Goal: Task Accomplishment & Management: Manage account settings

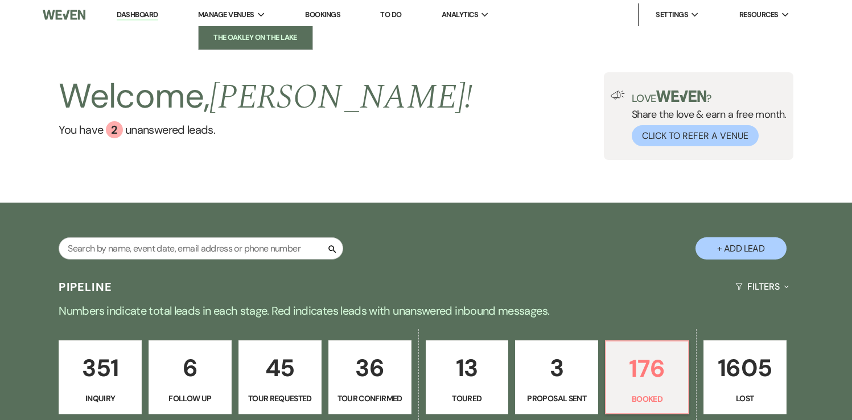
click at [232, 40] on li "The Oakley on the Lake" at bounding box center [255, 37] width 102 height 11
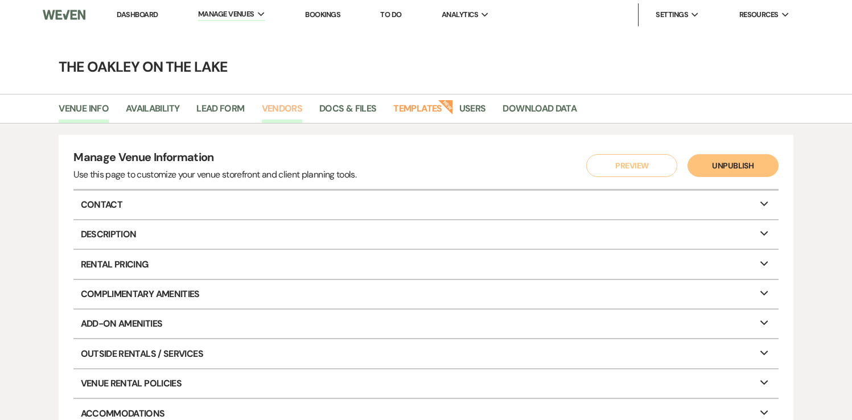
click at [276, 109] on link "Vendors" at bounding box center [282, 112] width 41 height 22
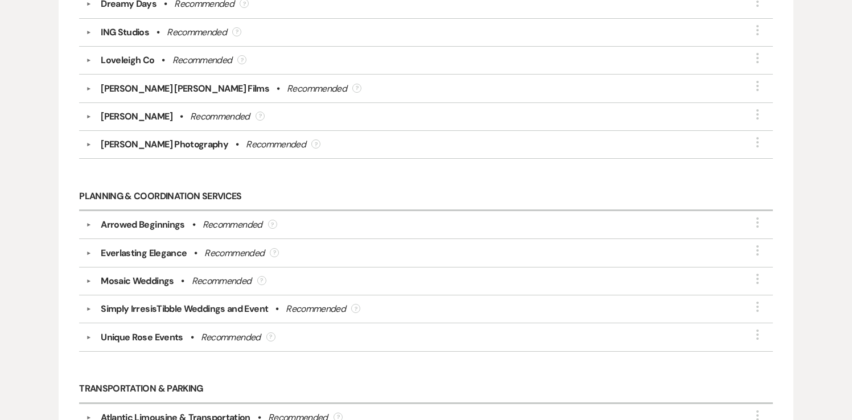
scroll to position [2098, 0]
click at [163, 245] on div "Everlasting Elegance" at bounding box center [144, 252] width 86 height 14
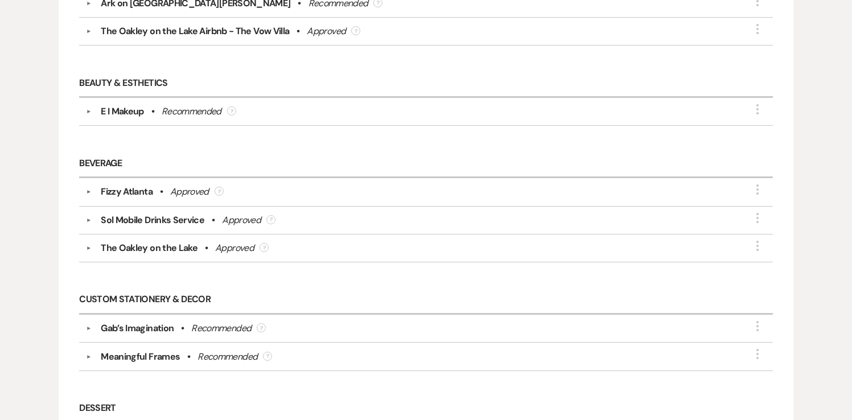
scroll to position [0, 0]
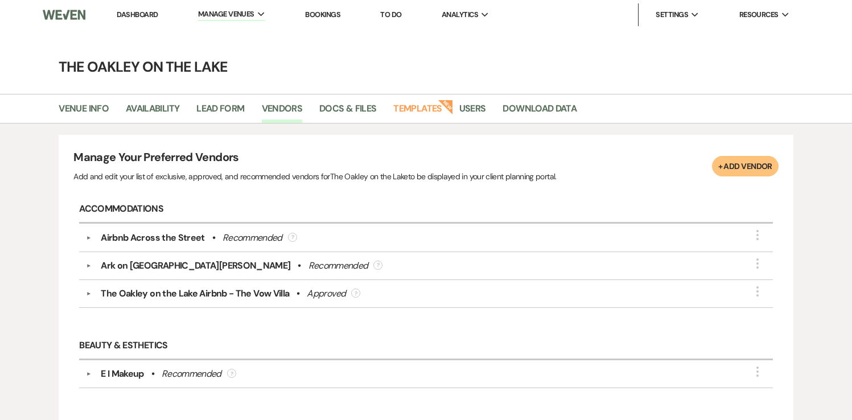
click at [144, 15] on link "Dashboard" at bounding box center [137, 15] width 41 height 10
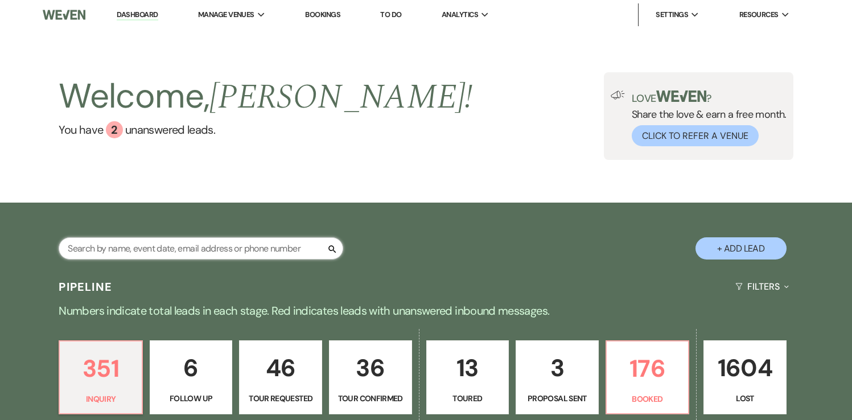
click at [122, 256] on input "text" at bounding box center [201, 248] width 285 height 22
type input "Ale"
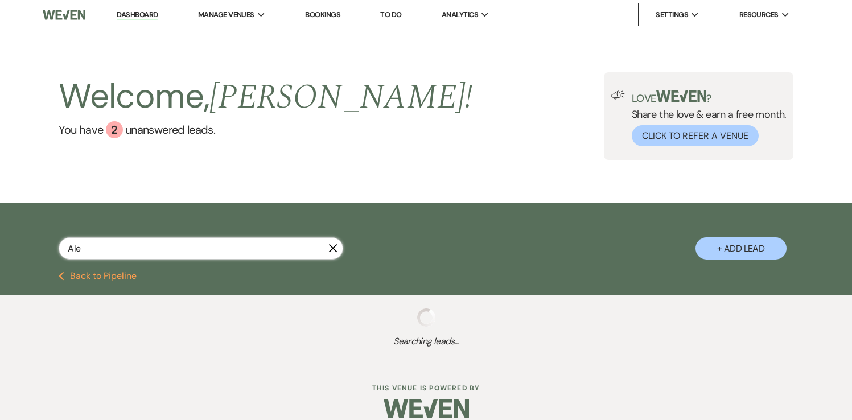
select select "8"
select select "4"
select select "2"
select select "5"
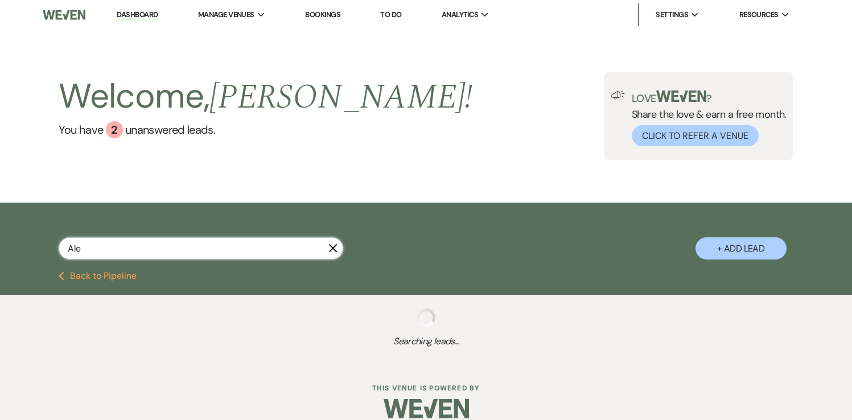
select select "8"
select select "6"
select select "8"
select select "6"
select select "8"
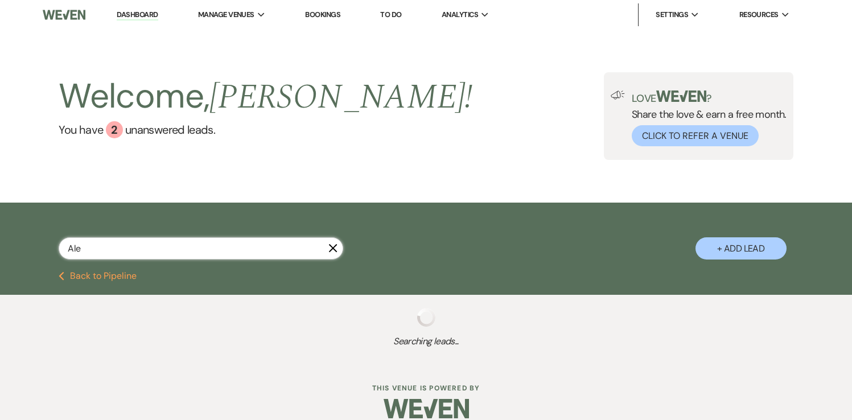
select select "5"
select select "8"
select select "5"
select select "8"
select select "5"
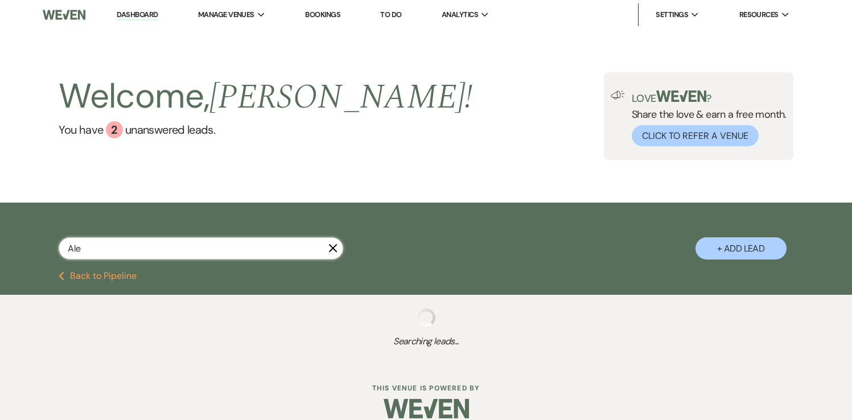
select select "8"
select select "4"
select select "8"
select select "11"
select select "8"
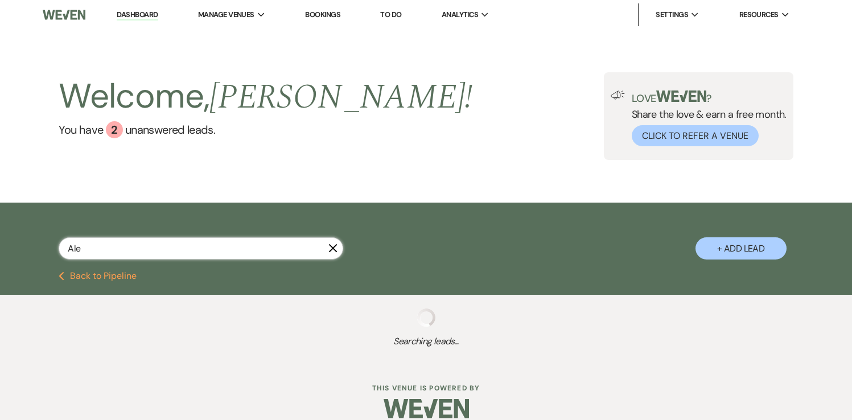
select select "10"
select select "2"
select select "8"
select select "4"
select select "2"
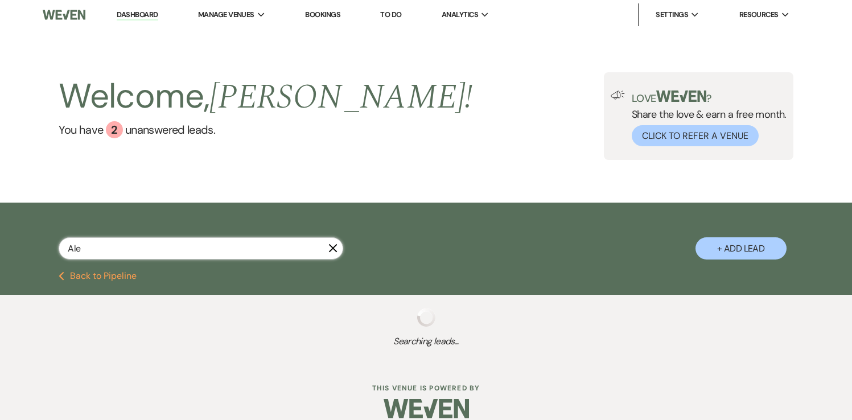
select select "8"
select select "6"
select select "8"
select select "3"
select select "8"
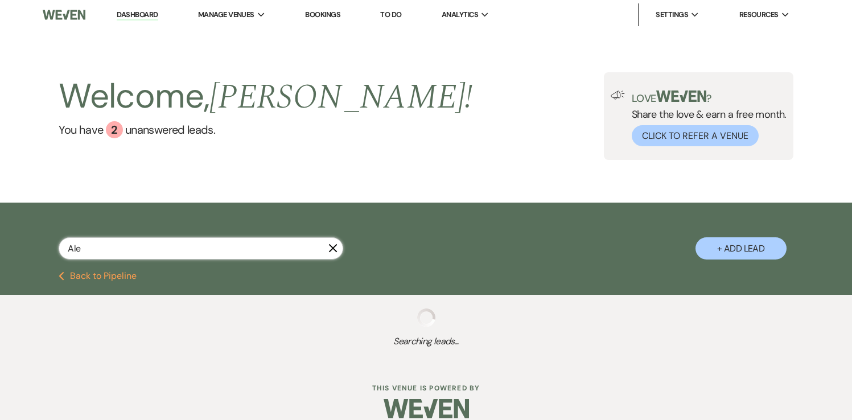
select select "5"
select select "8"
select select "5"
select select "8"
select select "10"
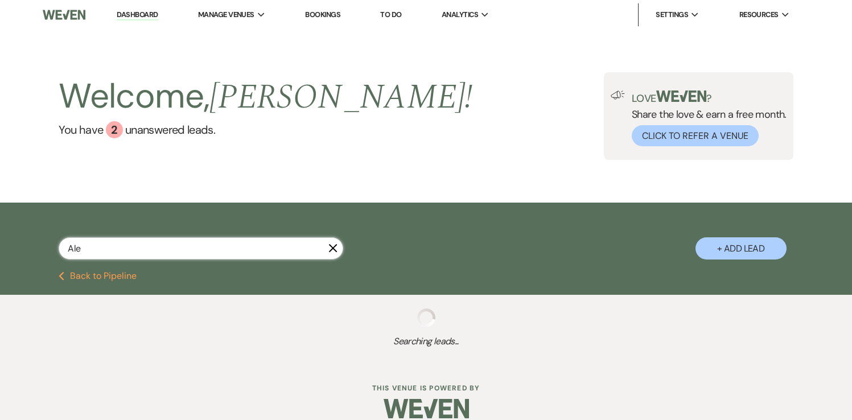
select select "8"
select select "4"
select select "8"
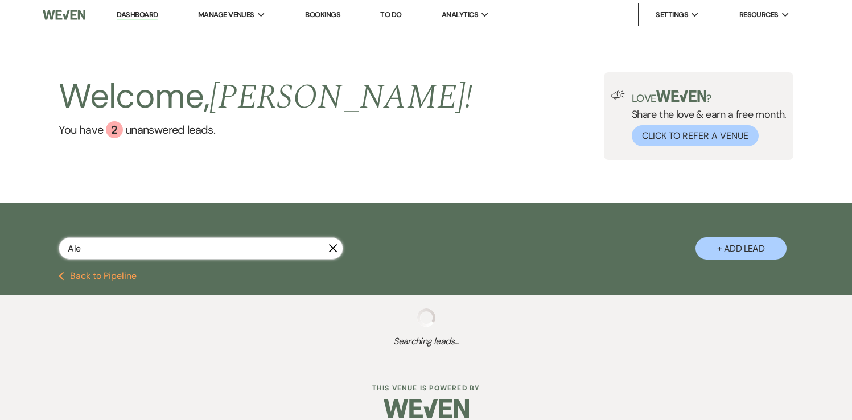
select select "5"
select select "8"
select select "9"
select select "8"
select select "5"
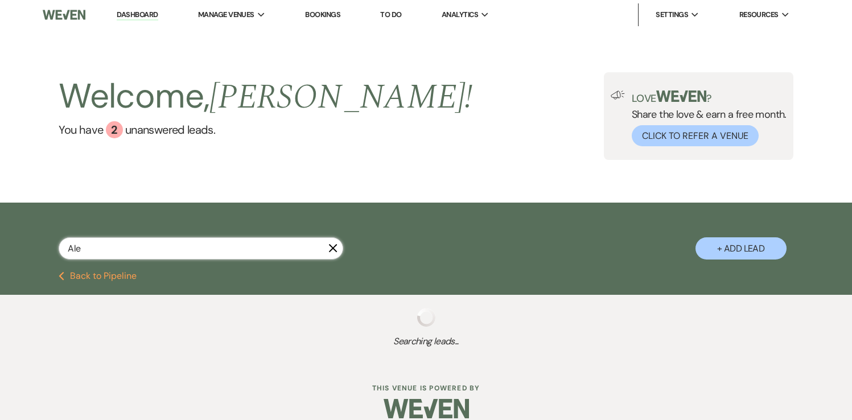
select select "8"
select select "5"
select select "8"
select select "5"
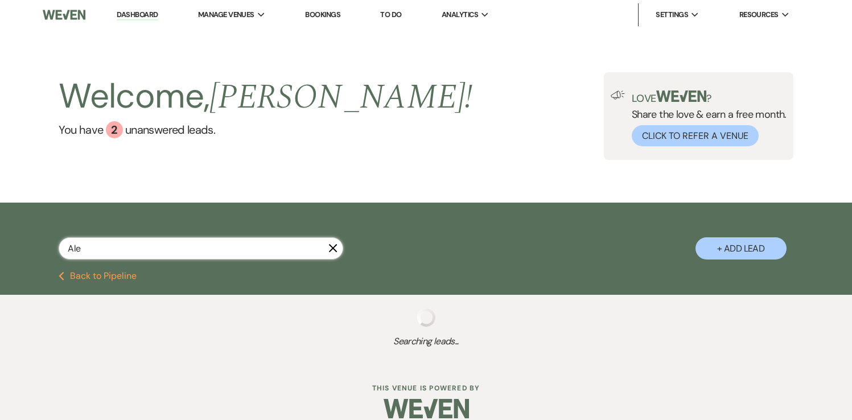
select select "8"
select select "6"
select select "8"
select select "7"
select select "8"
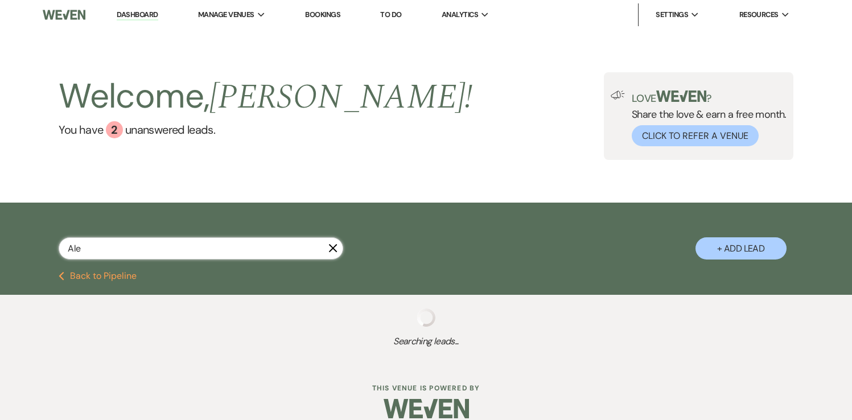
select select "5"
select select "8"
select select "4"
select select "8"
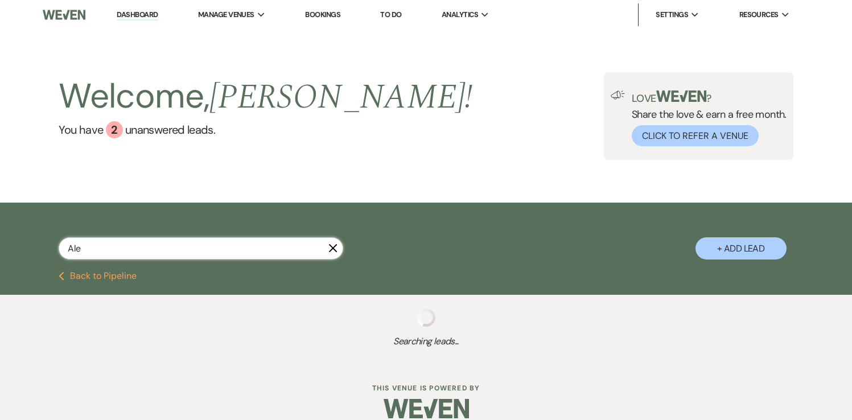
select select "5"
select select "8"
select select "10"
select select "8"
select select "5"
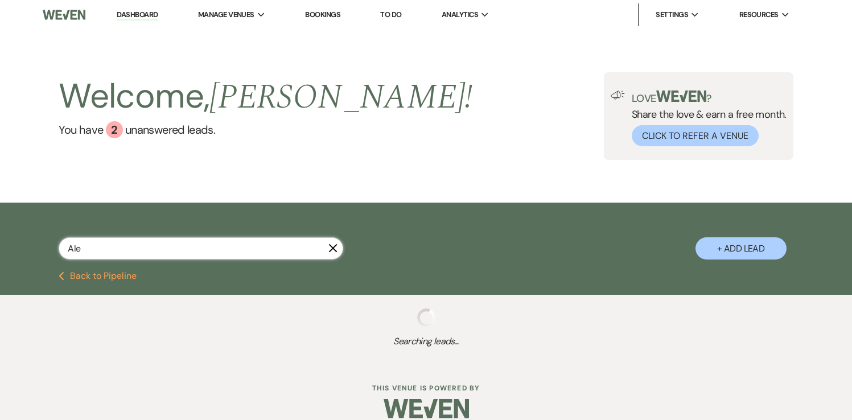
select select "8"
select select "10"
select select "8"
select select "5"
select select "8"
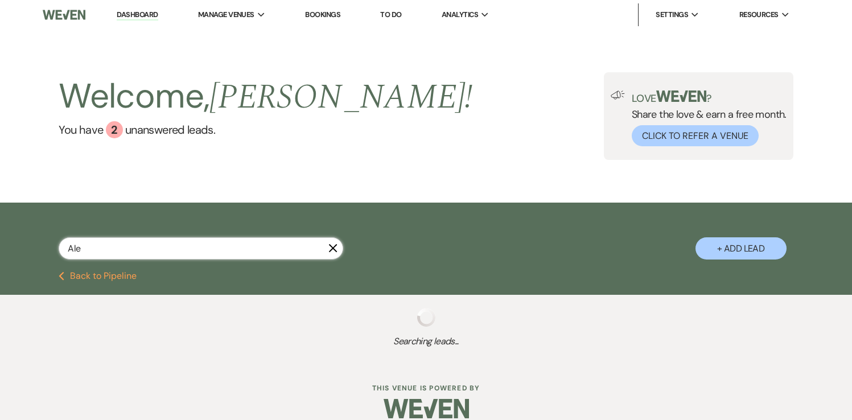
select select "5"
select select "8"
select select "10"
select select "8"
select select "6"
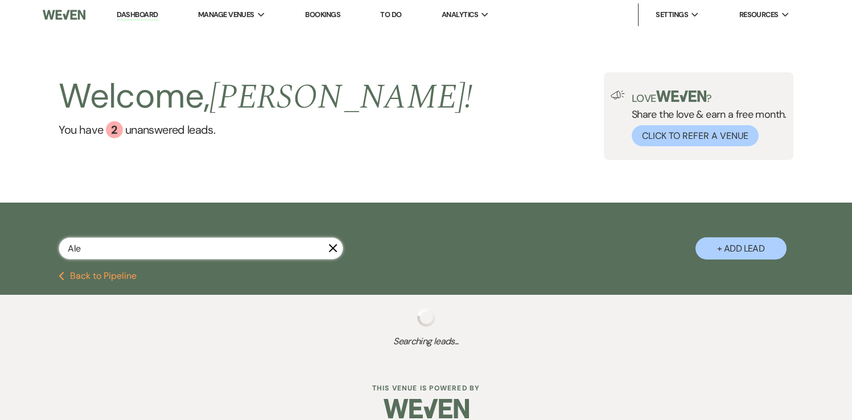
select select "8"
select select "5"
select select "8"
select select "6"
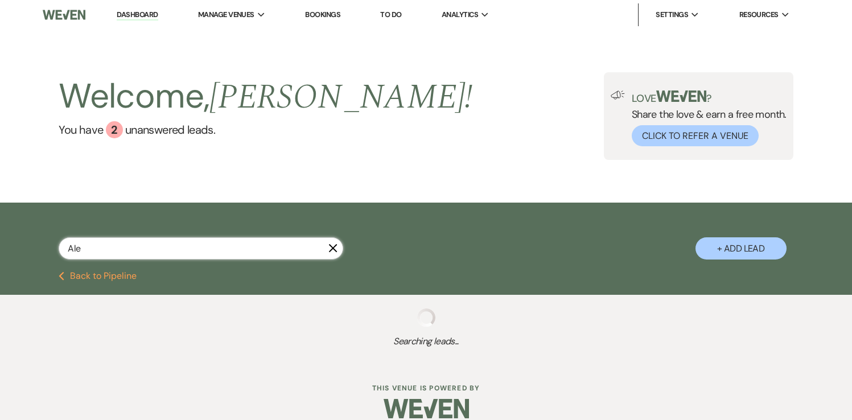
select select "8"
select select "10"
select select "8"
select select "5"
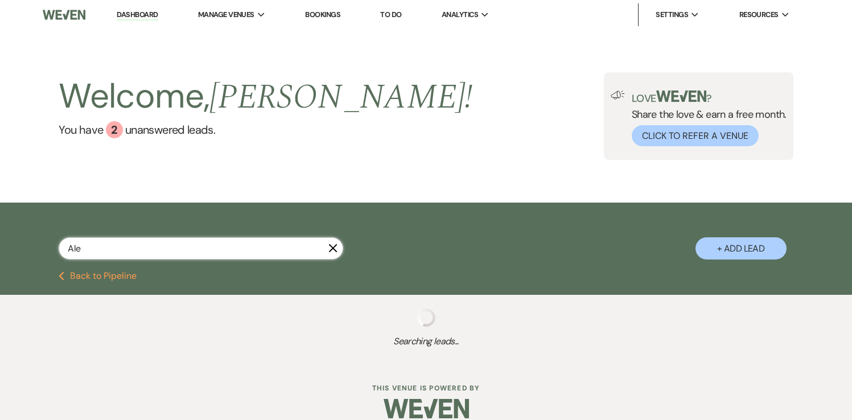
select select "8"
select select "5"
select select "8"
select select "7"
select select "8"
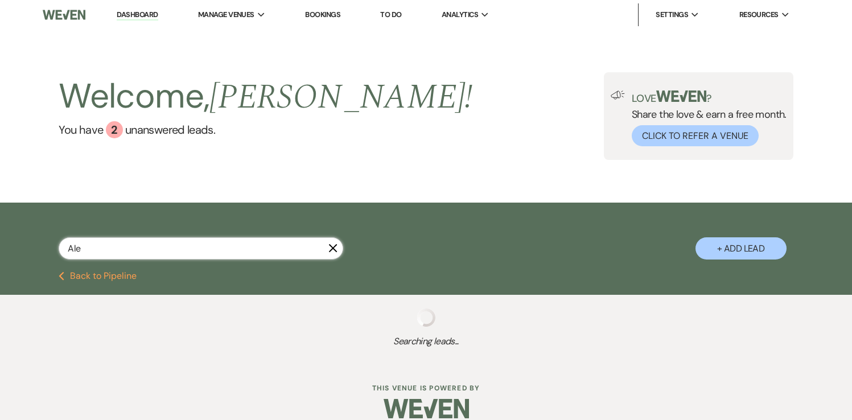
select select "5"
select select "8"
select select "5"
select select "8"
select select "5"
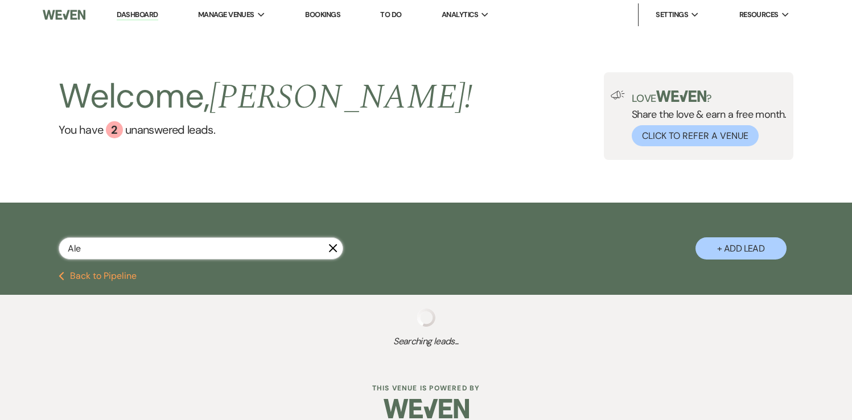
select select "8"
select select "5"
select select "8"
select select "5"
select select "8"
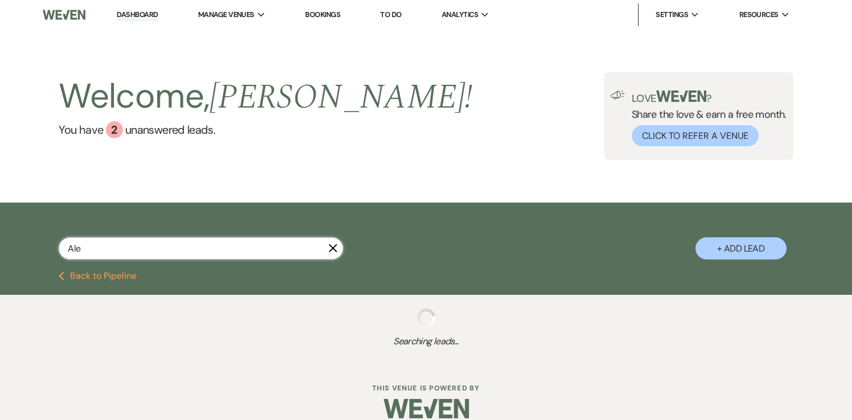
select select "8"
select select "5"
select select "8"
select select "5"
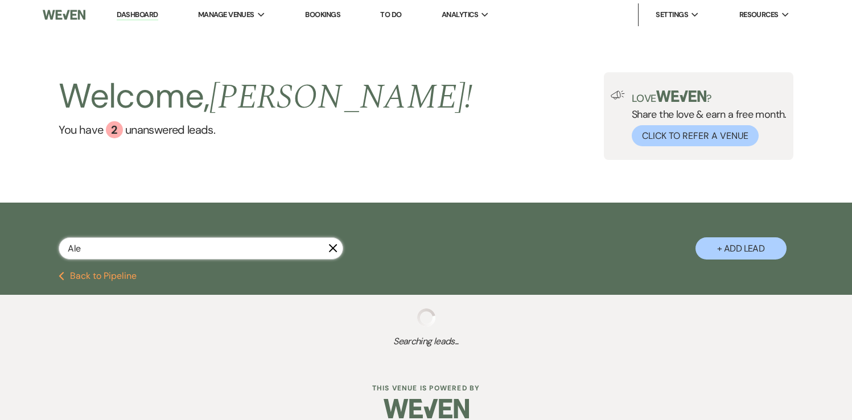
select select "8"
select select "5"
select select "8"
select select "5"
select select "8"
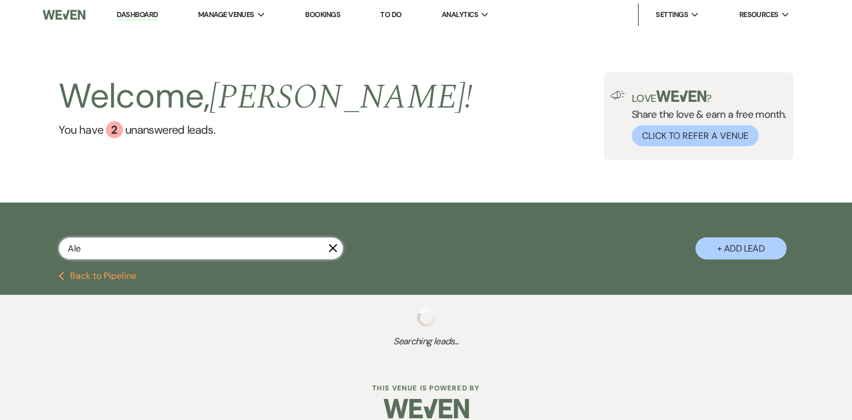
select select "9"
select select "8"
select select "5"
select select "8"
select select "5"
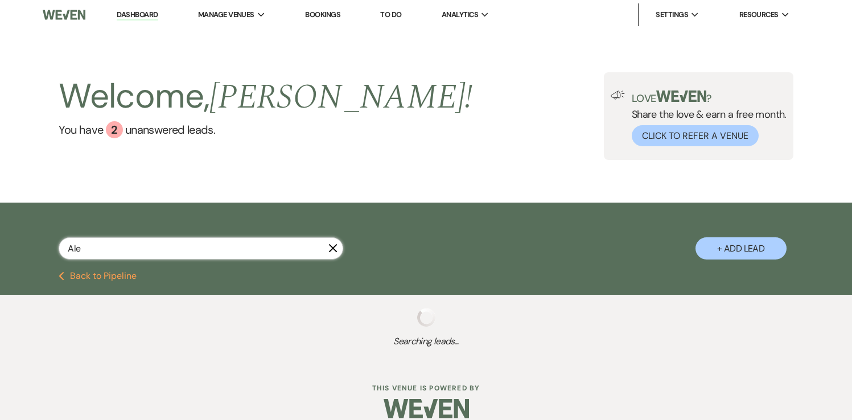
select select "8"
select select "5"
select select "8"
select select "10"
select select "8"
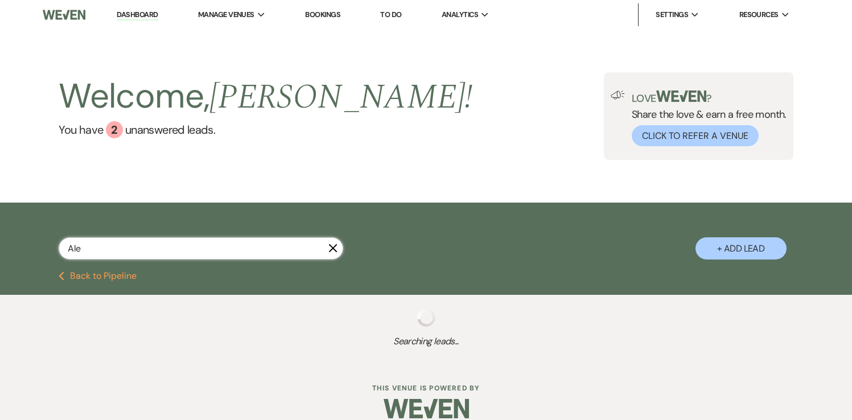
select select "5"
select select "8"
select select "5"
select select "8"
select select "5"
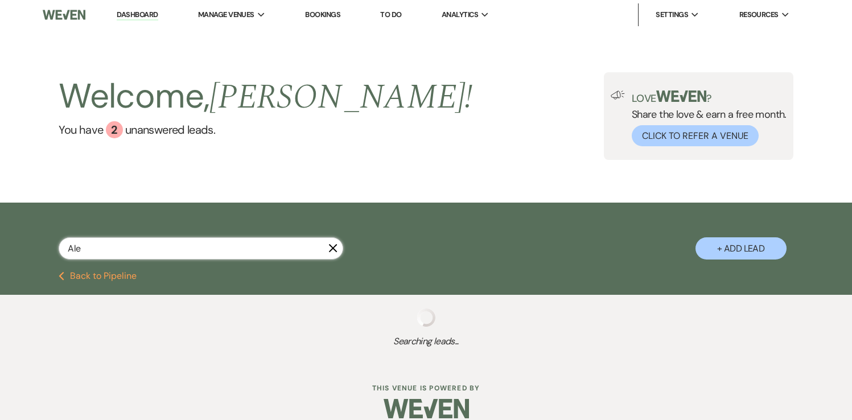
select select "8"
select select "5"
select select "8"
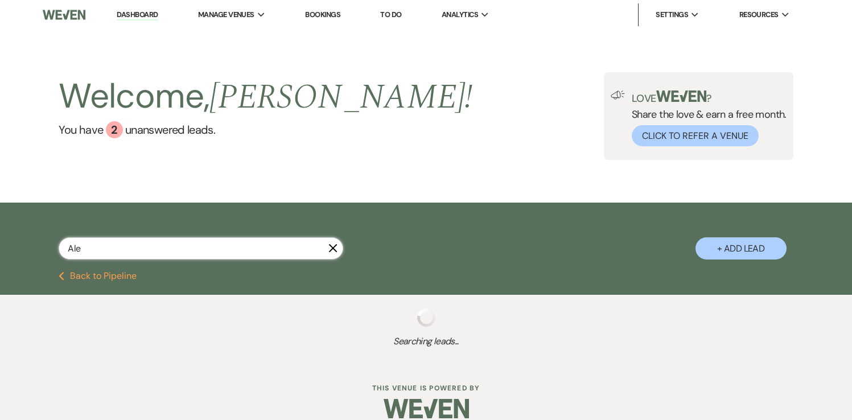
select select "8"
select select "6"
select select "8"
select select "5"
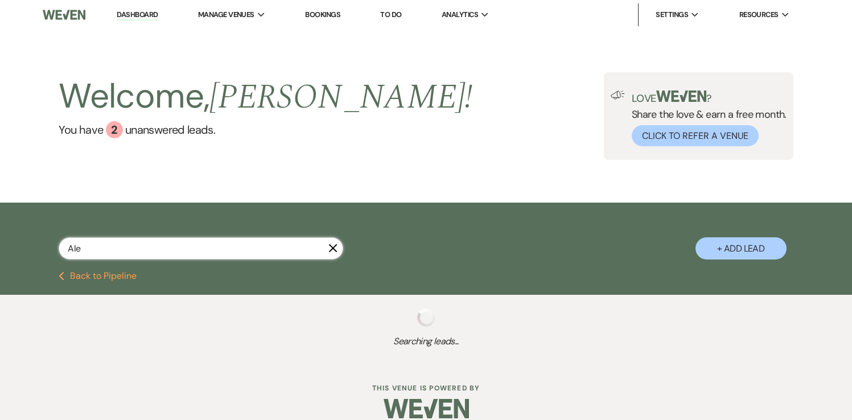
select select "8"
select select "5"
select select "8"
select select "5"
select select "8"
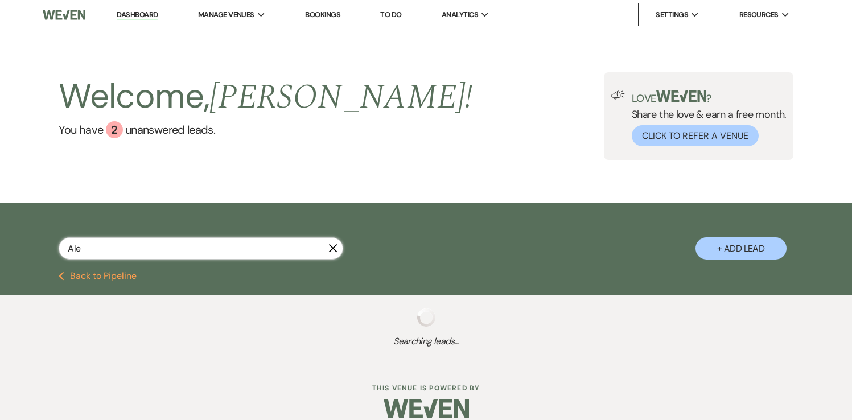
select select "8"
select select "5"
select select "8"
select select "5"
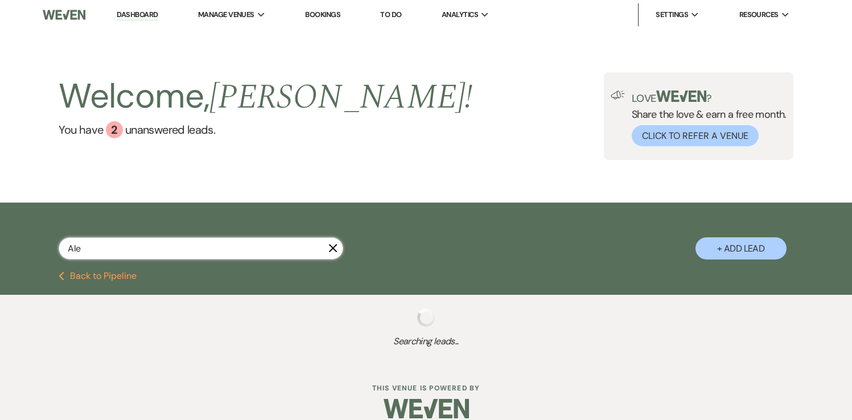
select select "8"
select select "7"
select select "8"
select select "3"
select select "8"
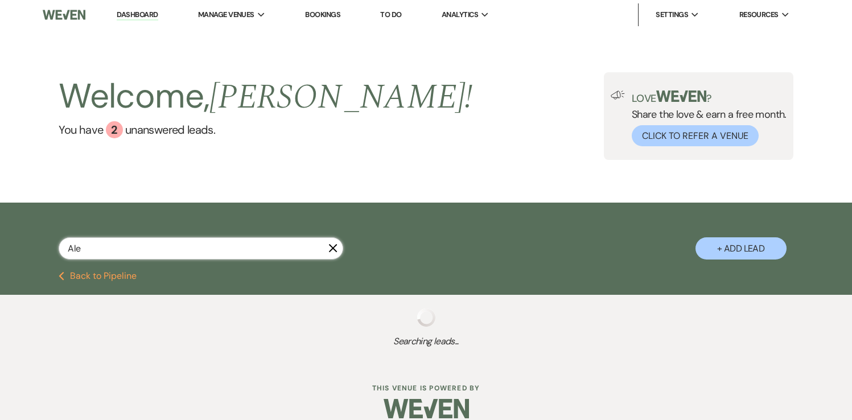
select select "5"
select select "8"
select select "4"
select select "8"
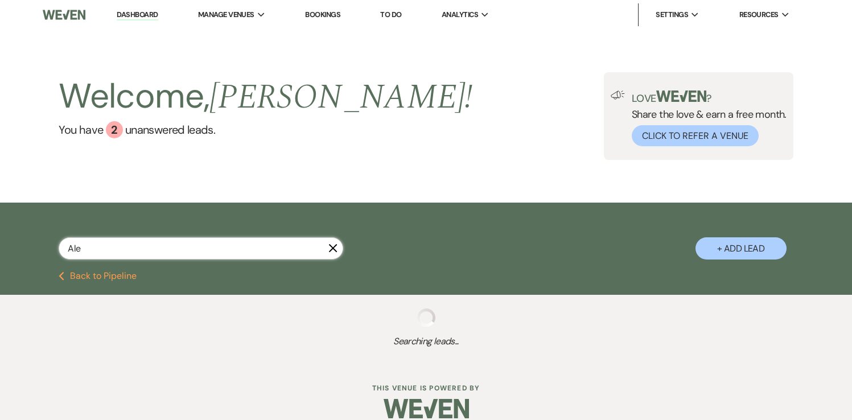
select select "8"
select select "5"
select select "8"
select select "3"
select select "8"
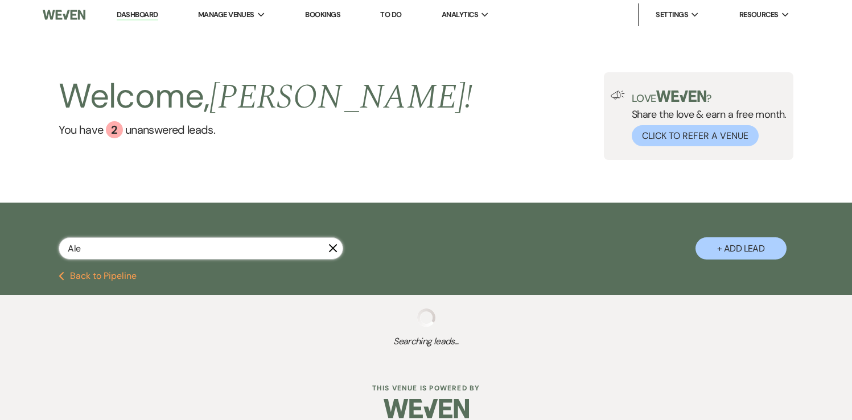
select select "2"
select select "8"
select select "3"
select select "8"
select select "3"
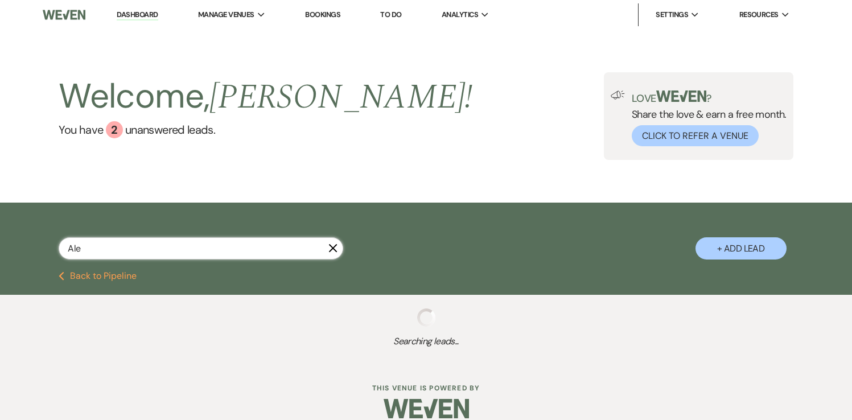
select select "8"
select select "4"
select select "8"
select select "10"
select select "8"
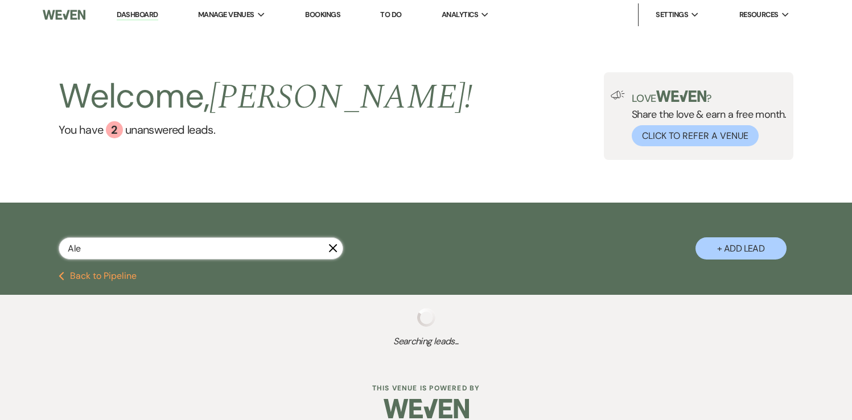
select select "6"
select select "8"
select select "5"
select select "8"
select select "11"
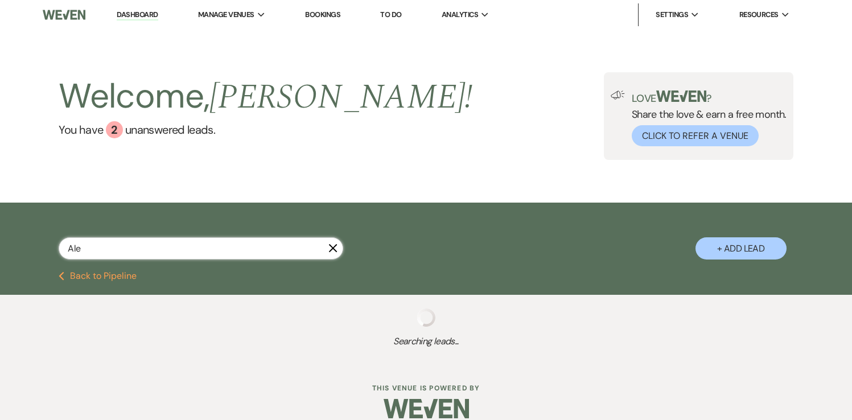
select select "8"
select select "5"
select select "8"
select select "5"
select select "8"
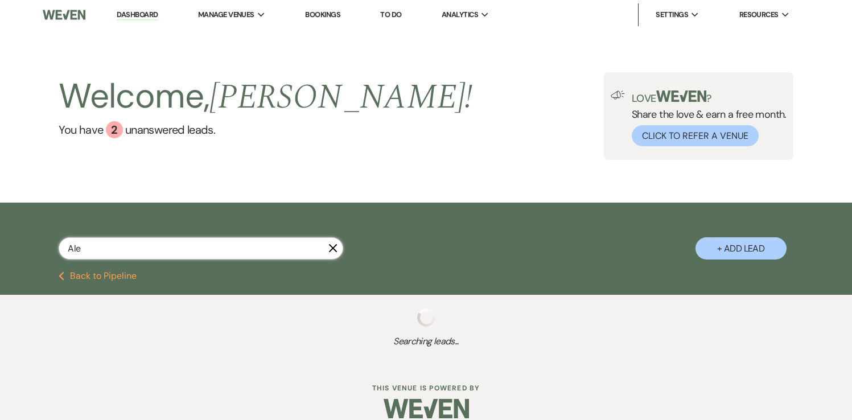
select select "6"
select select "8"
select select "5"
select select "8"
select select "5"
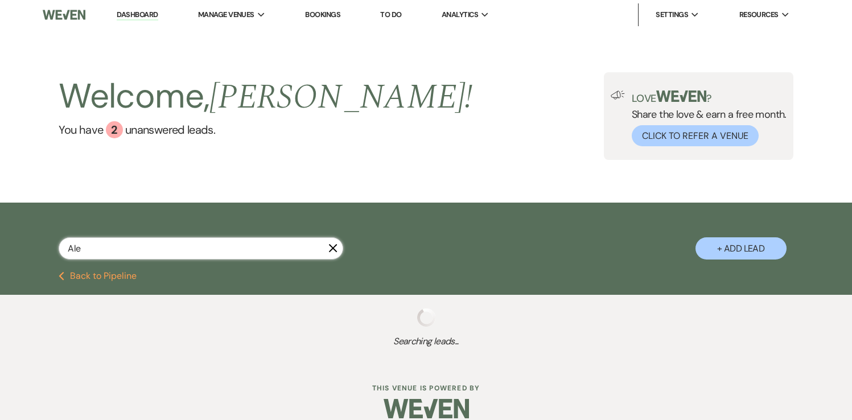
select select "8"
select select "11"
select select "8"
select select "3"
select select "8"
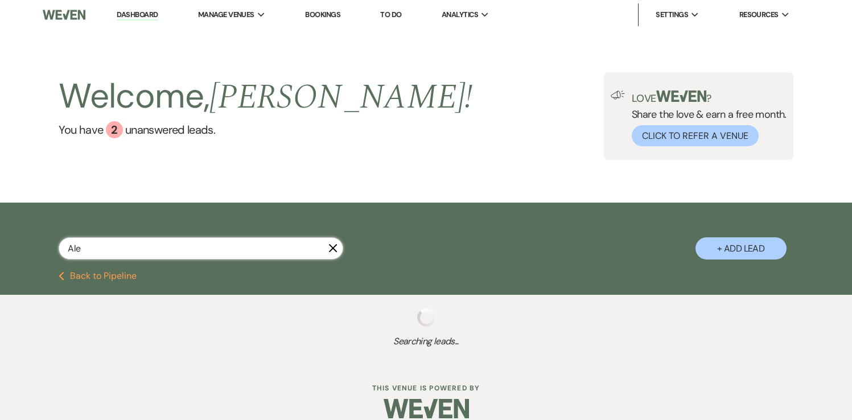
select select "5"
select select "8"
select select "5"
select select "8"
select select "3"
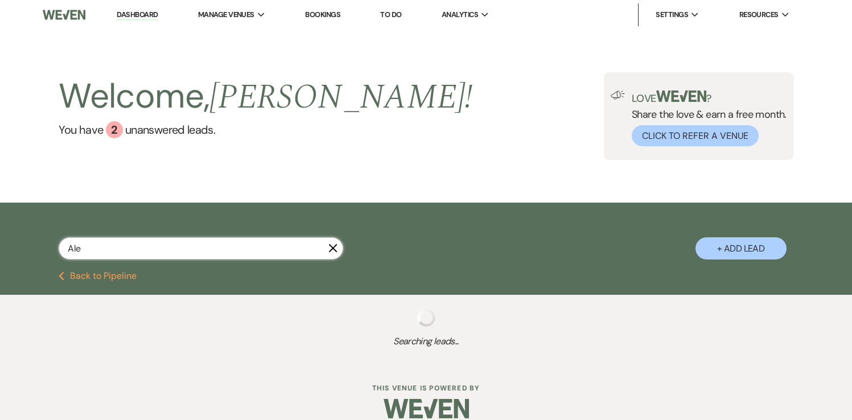
select select "8"
select select "5"
select select "8"
select select "5"
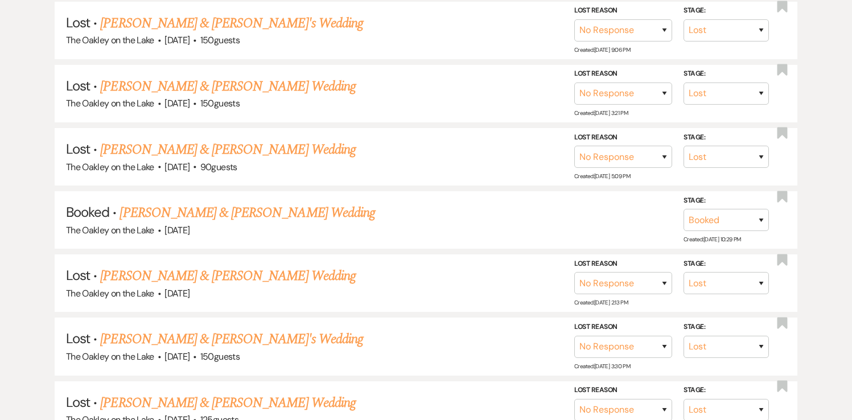
scroll to position [2087, 0]
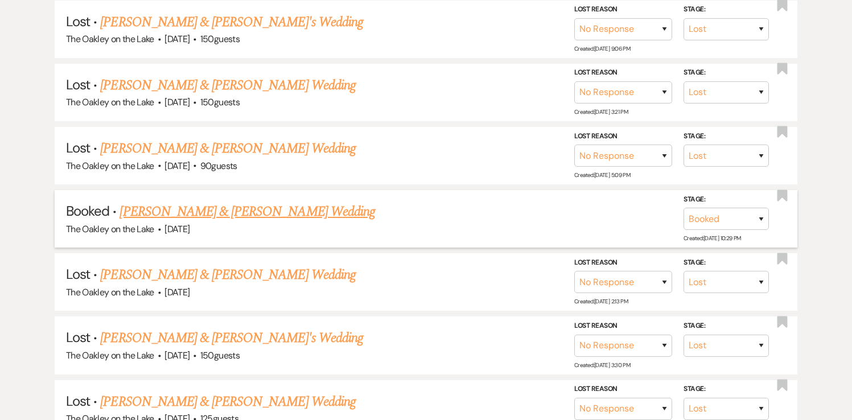
click at [289, 202] on link "[PERSON_NAME] & [PERSON_NAME] Wedding" at bounding box center [247, 212] width 255 height 20
